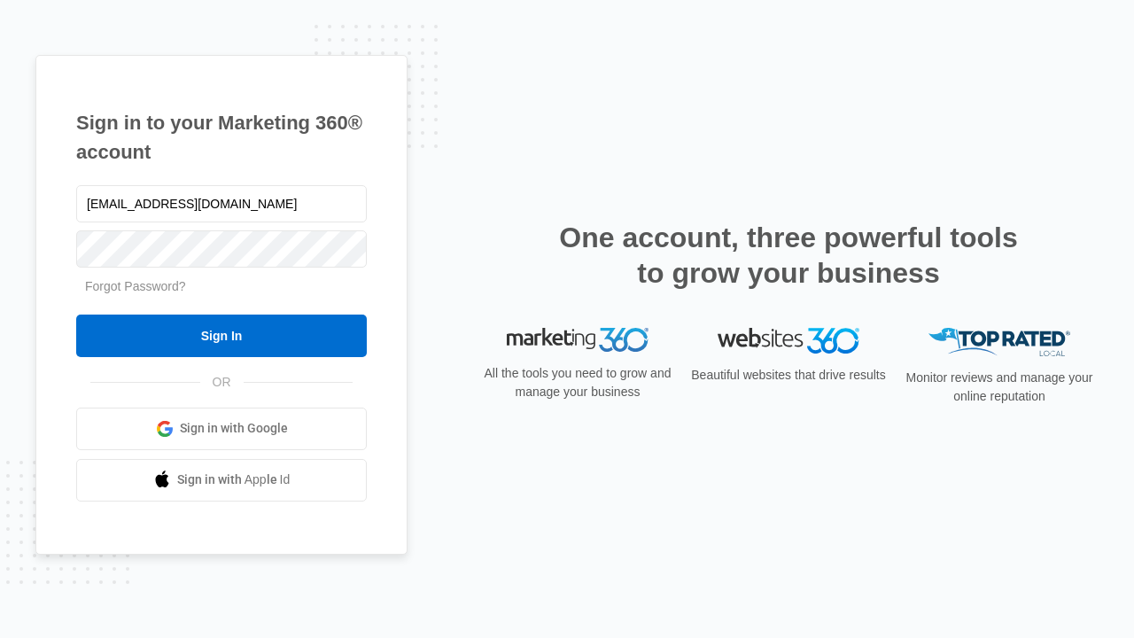
type input "[EMAIL_ADDRESS][DOMAIN_NAME]"
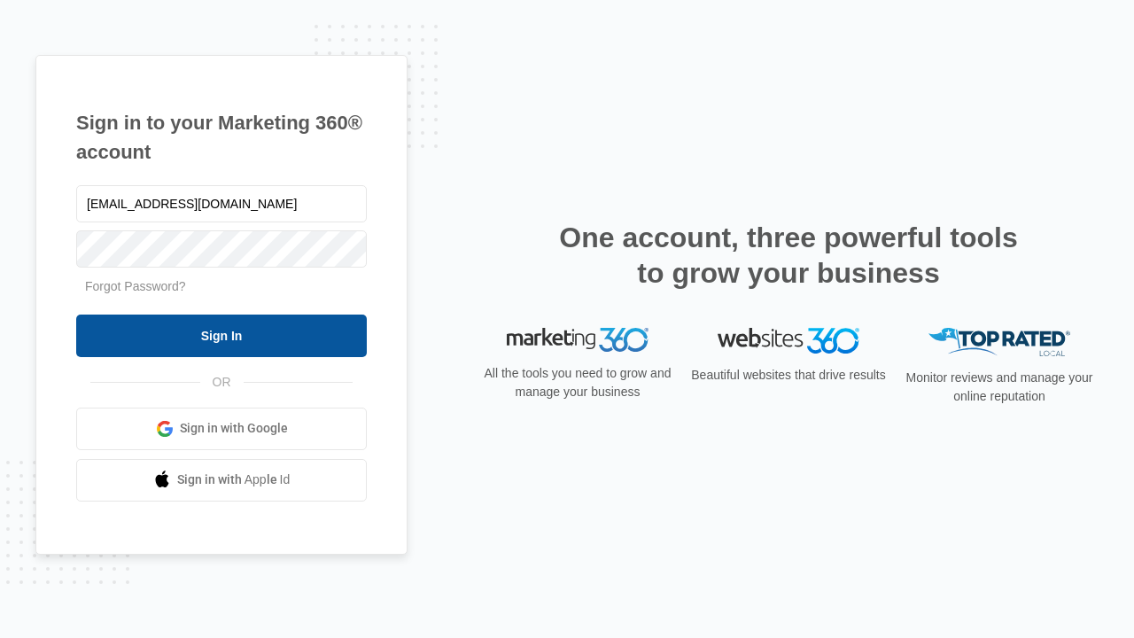
click at [221, 335] on input "Sign In" at bounding box center [221, 335] width 290 height 43
